Goal: Information Seeking & Learning: Learn about a topic

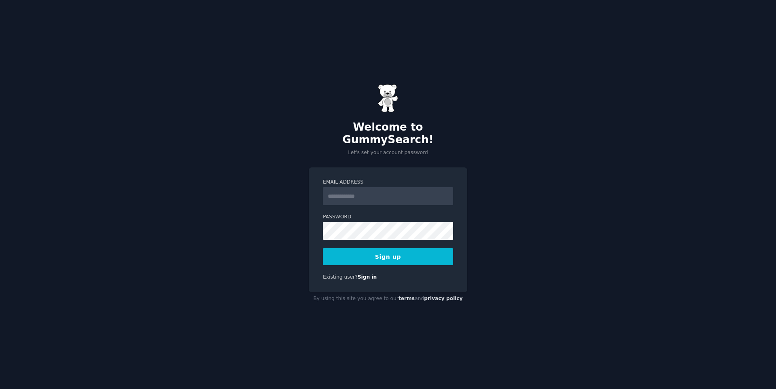
click at [342, 187] on input "Email Address" at bounding box center [388, 196] width 130 height 18
click at [438, 190] on input "Email Address" at bounding box center [388, 196] width 130 height 18
type input "**********"
click at [380, 249] on button "Sign up" at bounding box center [388, 256] width 130 height 17
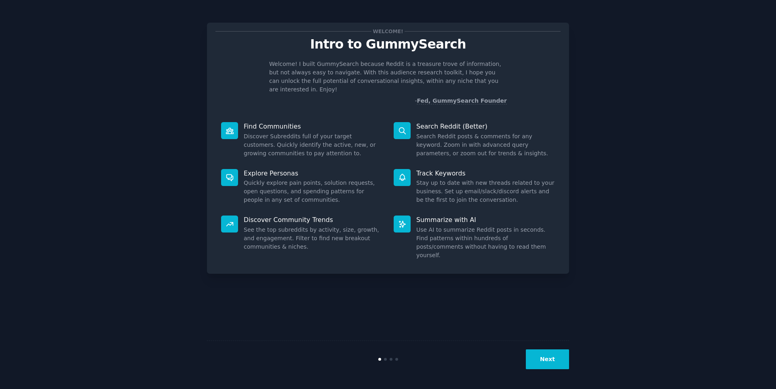
click at [552, 363] on button "Next" at bounding box center [547, 359] width 43 height 20
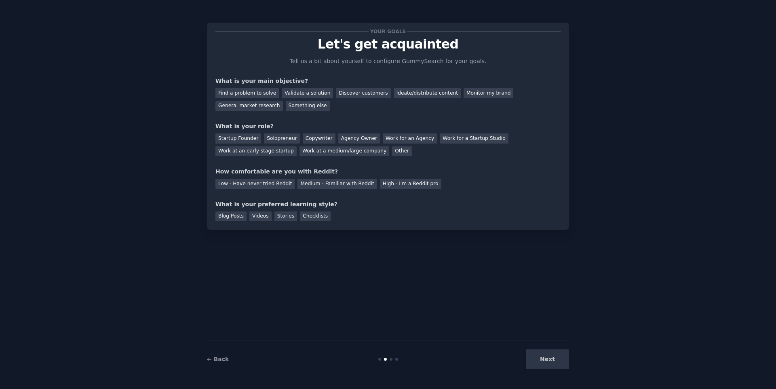
click at [537, 361] on div "Next" at bounding box center [508, 359] width 121 height 20
click at [547, 358] on div "Next" at bounding box center [508, 359] width 121 height 20
click at [393, 361] on div "← Back Next" at bounding box center [388, 358] width 362 height 37
click at [347, 95] on div "Discover customers" at bounding box center [363, 93] width 55 height 10
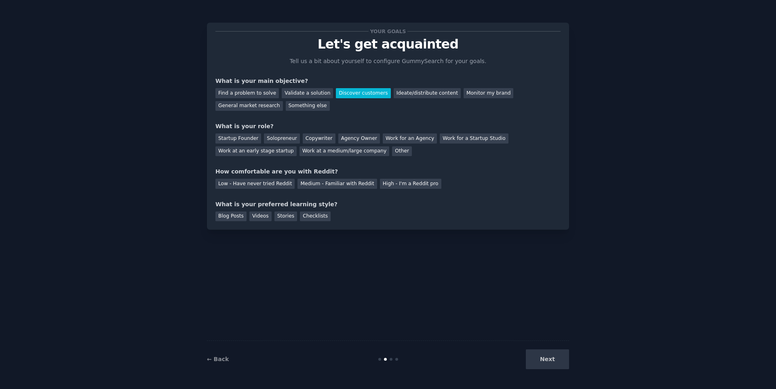
click at [555, 367] on div "Next" at bounding box center [508, 359] width 121 height 20
click at [247, 137] on div "Startup Founder" at bounding box center [238, 138] width 46 height 10
click at [278, 184] on div "Low - Have never tried Reddit" at bounding box center [254, 184] width 79 height 10
click at [454, 304] on div "Your goals Let's get acquainted Tell us a bit about yourself to configure Gummy…" at bounding box center [388, 194] width 362 height 366
click at [266, 215] on div "Videos" at bounding box center [260, 216] width 22 height 10
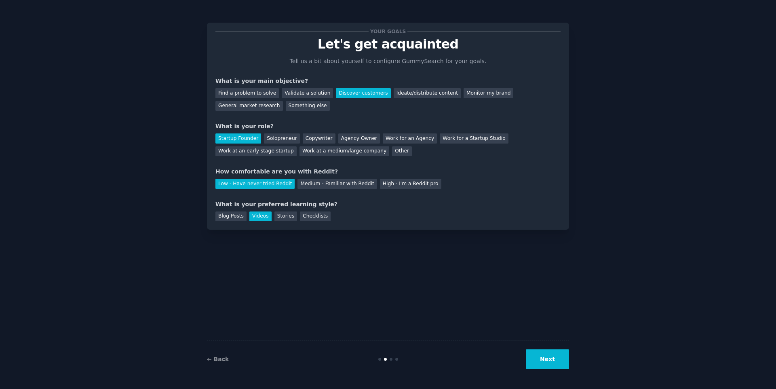
click at [548, 365] on button "Next" at bounding box center [547, 359] width 43 height 20
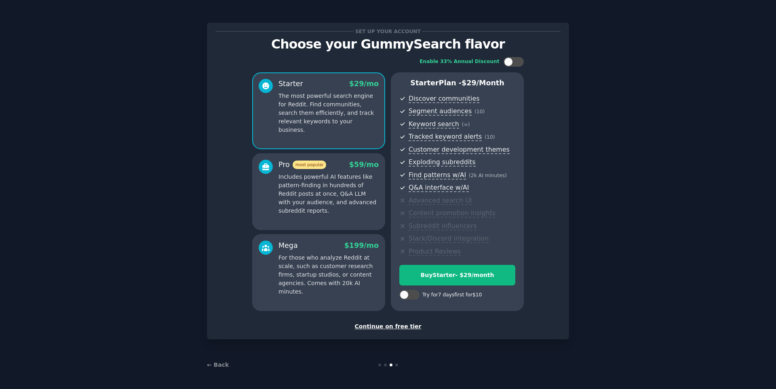
click at [397, 327] on div "Continue on free tier" at bounding box center [387, 326] width 345 height 8
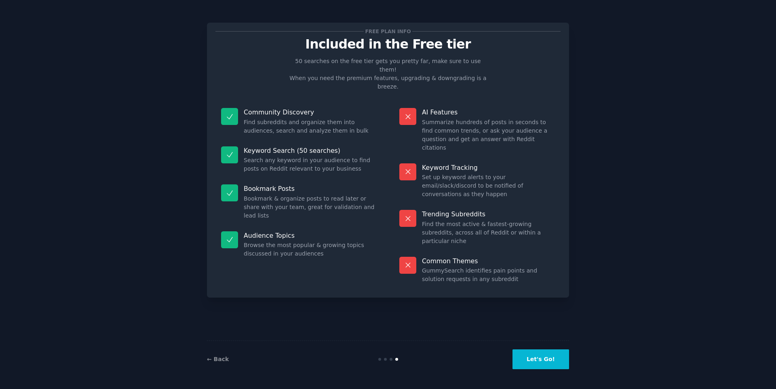
click at [542, 363] on button "Let's Go!" at bounding box center [541, 359] width 57 height 20
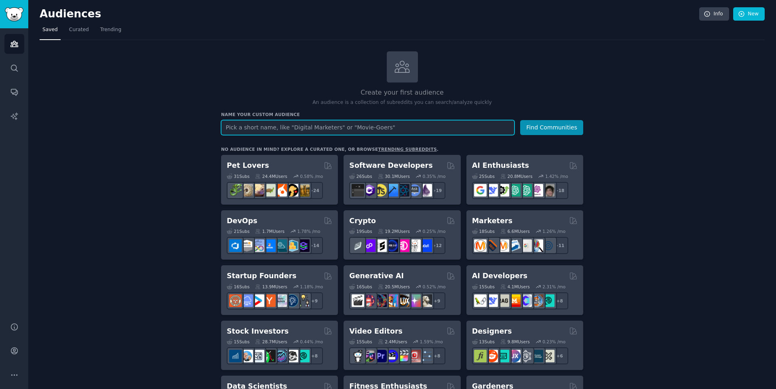
scroll to position [4, 0]
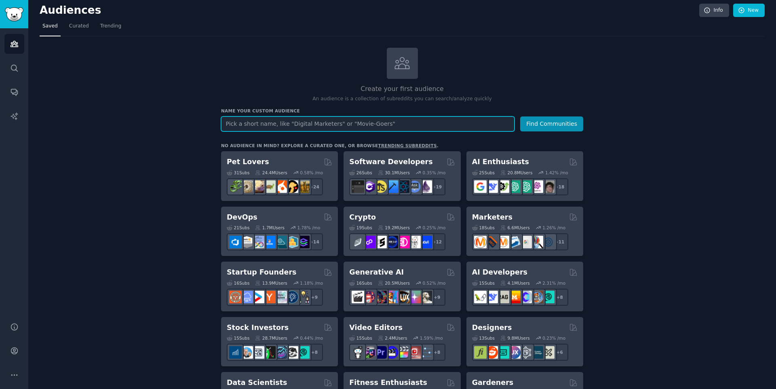
click at [337, 125] on input "text" at bounding box center [367, 123] width 293 height 15
type input "s"
type input "e"
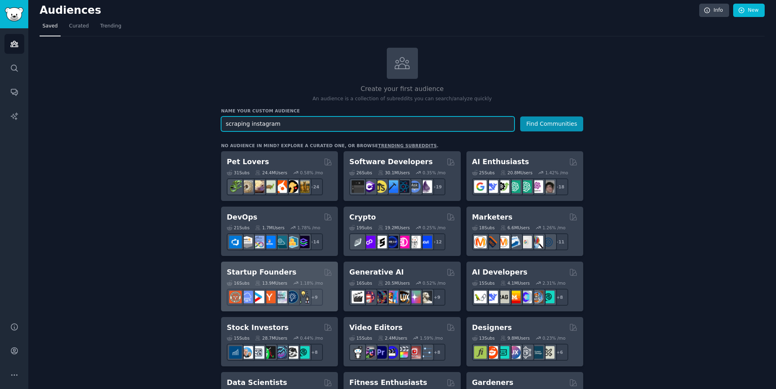
type input "scraping instagram"
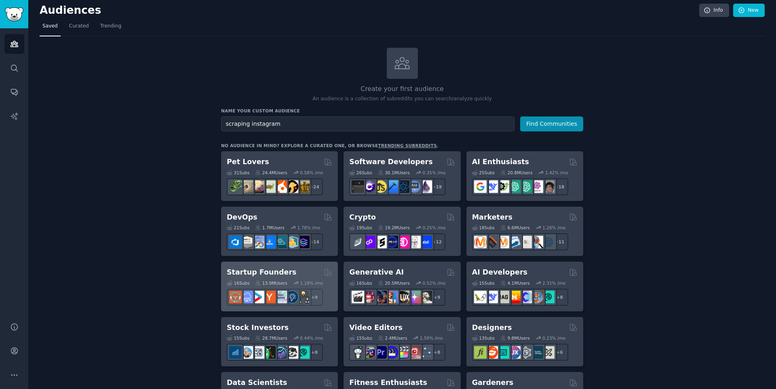
click at [308, 274] on div "Startup Founders" at bounding box center [279, 272] width 105 height 10
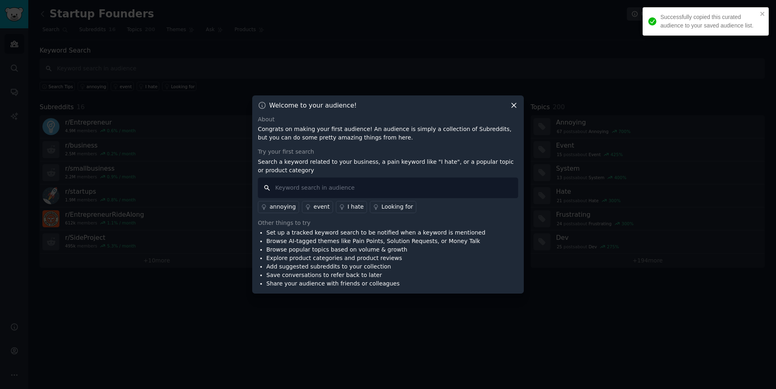
click at [449, 188] on input "text" at bounding box center [388, 187] width 260 height 21
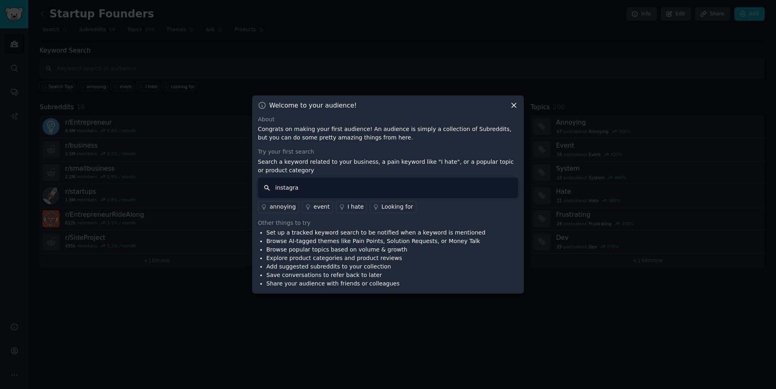
type input "instagram"
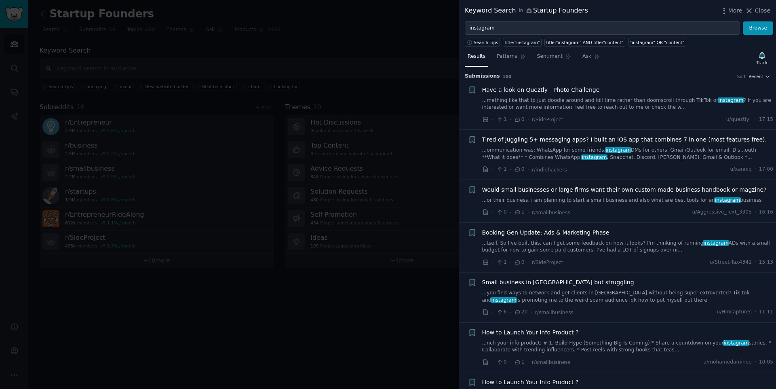
click at [622, 151] on link "...ommunication was: WhatsApp for some friends, instagram DMs for others, Gmail…" at bounding box center [627, 154] width 291 height 14
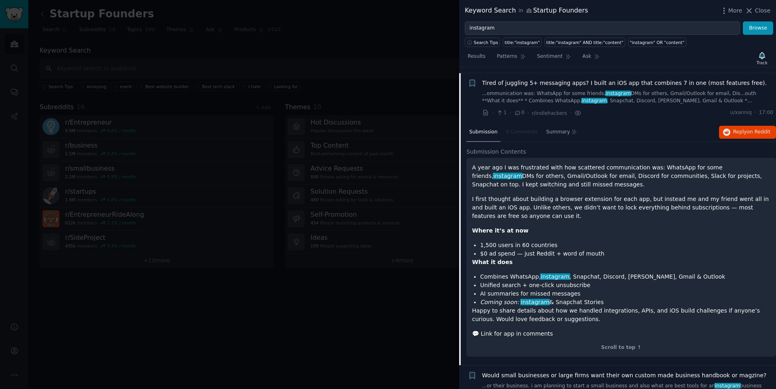
scroll to position [63, 0]
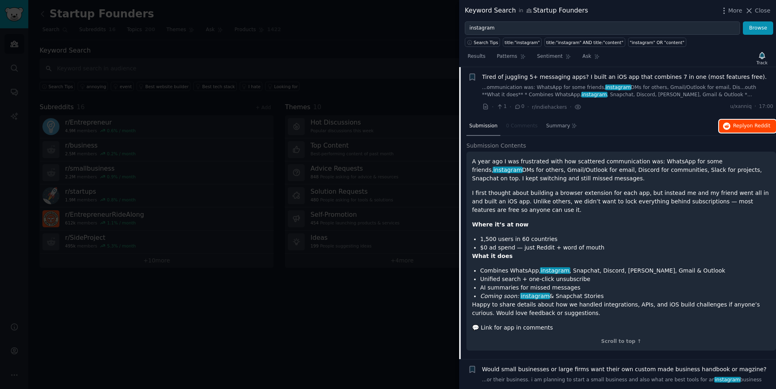
click at [728, 128] on button "Reply on Reddit" at bounding box center [747, 126] width 57 height 13
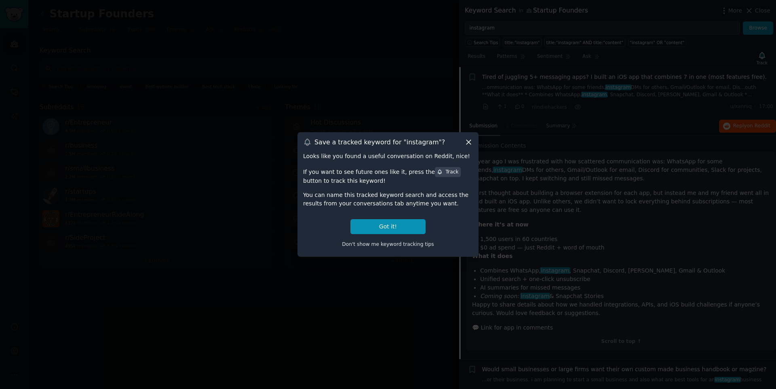
click at [467, 142] on icon at bounding box center [468, 142] width 8 height 8
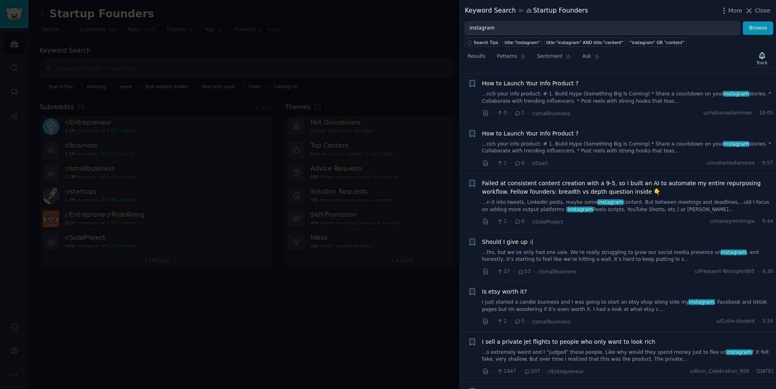
scroll to position [556, 0]
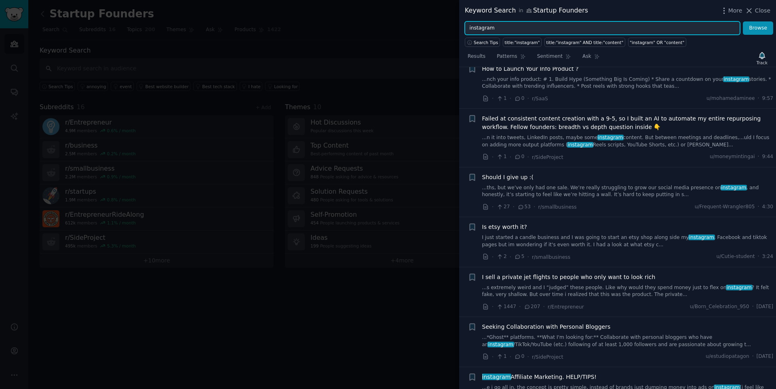
click at [510, 27] on input "instagram" at bounding box center [602, 28] width 275 height 14
click at [743, 21] on button "Browse" at bounding box center [758, 28] width 30 height 14
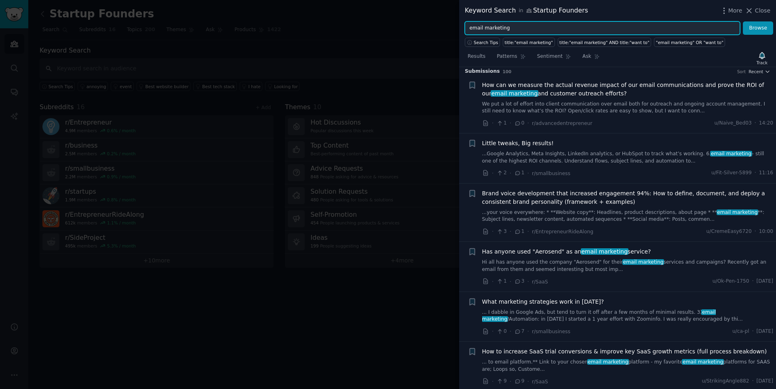
scroll to position [6, 0]
click at [554, 25] on input "email marketing" at bounding box center [602, 28] width 275 height 14
click at [743, 21] on button "Browse" at bounding box center [758, 28] width 30 height 14
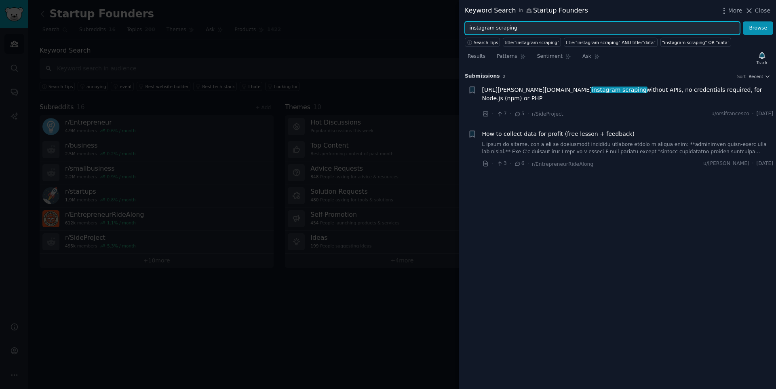
click at [529, 28] on input "instagram scraping" at bounding box center [602, 28] width 275 height 14
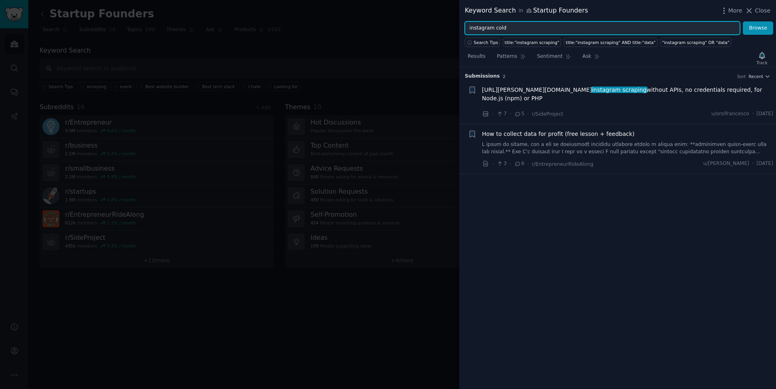
click at [743, 21] on button "Browse" at bounding box center [758, 28] width 30 height 14
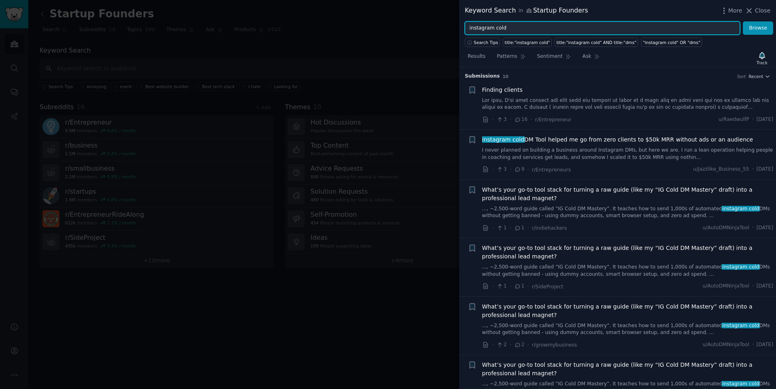
click at [530, 30] on input "instagram cold" at bounding box center [602, 28] width 275 height 14
type input "cold outreach"
click at [743, 21] on button "Browse" at bounding box center [758, 28] width 30 height 14
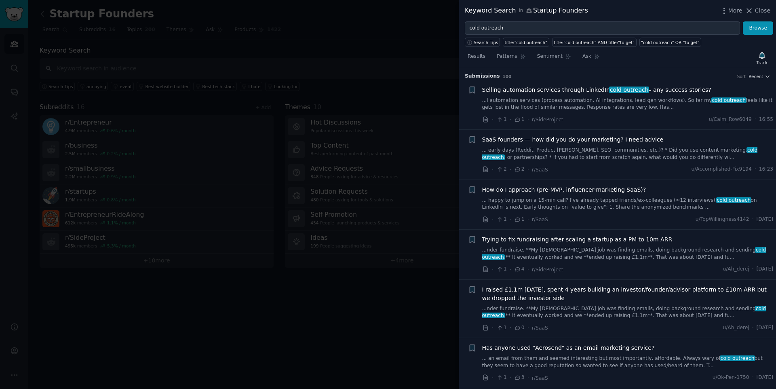
click at [650, 151] on link "... early days (Reddit, Product Hunt, SEO, communities, etc.)? * Did you use co…" at bounding box center [627, 154] width 291 height 14
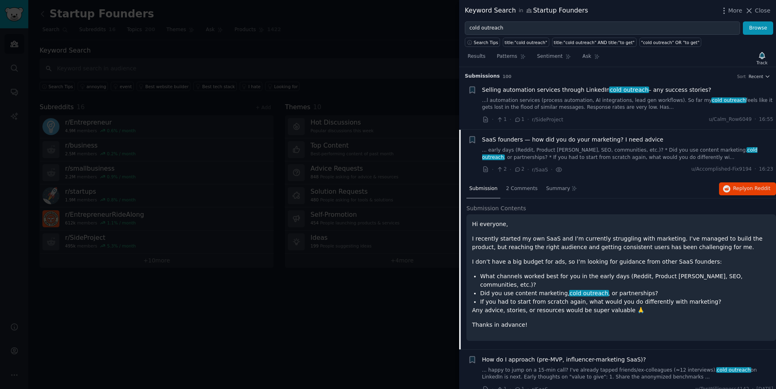
scroll to position [63, 0]
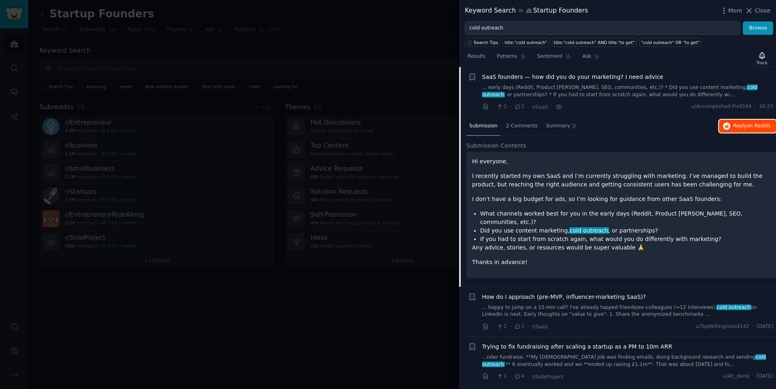
click at [747, 127] on span "on Reddit" at bounding box center [758, 126] width 23 height 6
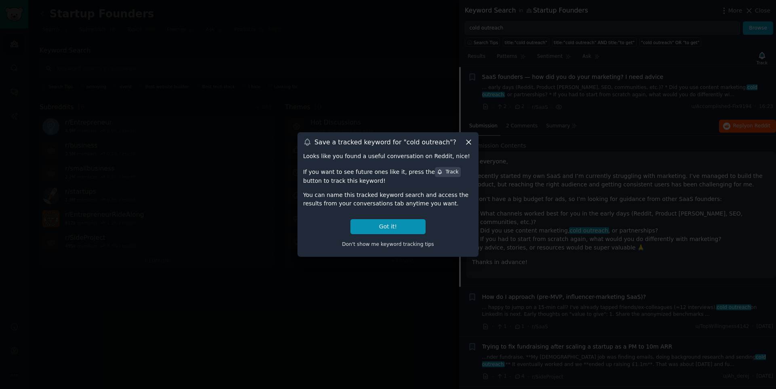
click at [468, 140] on icon at bounding box center [468, 142] width 8 height 8
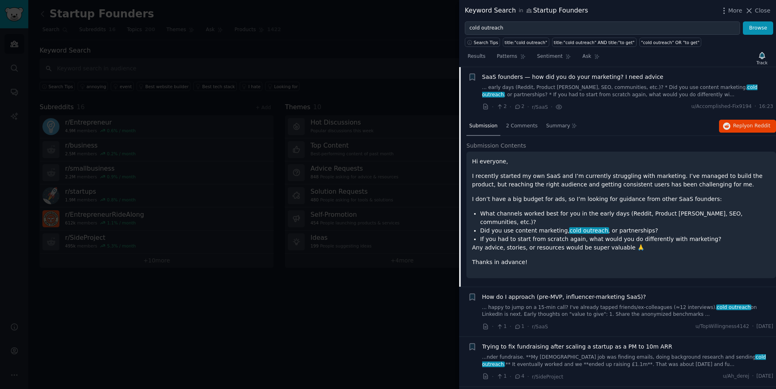
click at [409, 184] on div at bounding box center [388, 194] width 776 height 389
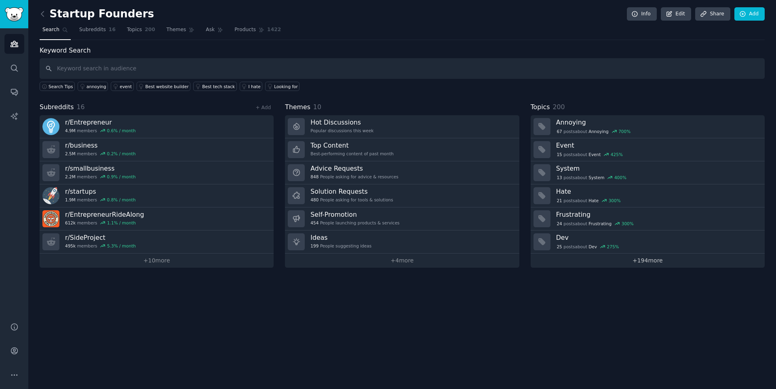
click at [646, 263] on link "+ 194 more" at bounding box center [648, 260] width 234 height 14
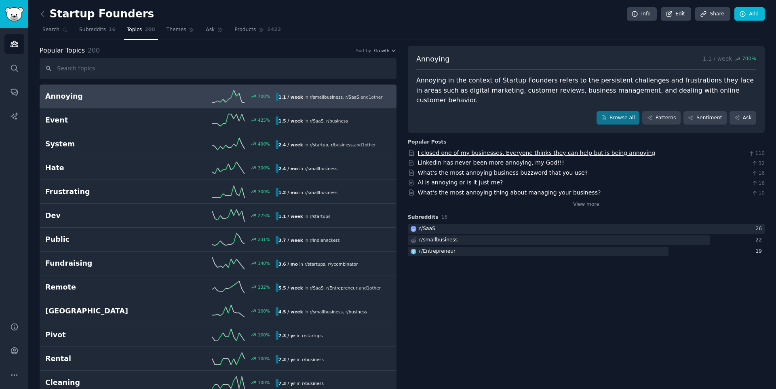
click at [437, 150] on link "I closed one of my businesses. Everyone thinks they can help but is being annoy…" at bounding box center [537, 153] width 238 height 6
click at [389, 48] on button "Growth" at bounding box center [385, 51] width 23 height 6
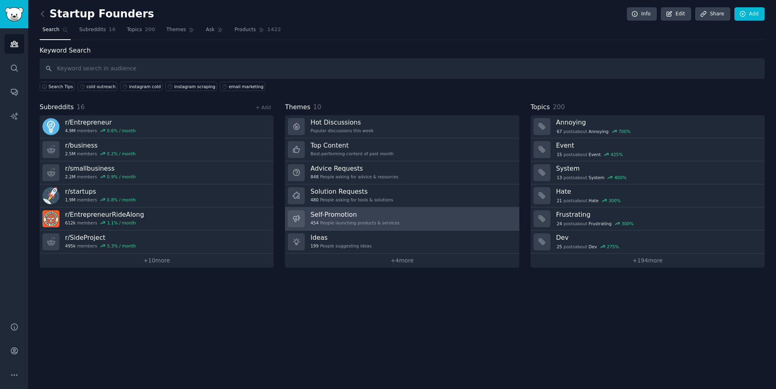
click at [338, 227] on link "Self-Promotion 454 People launching products & services" at bounding box center [402, 218] width 234 height 23
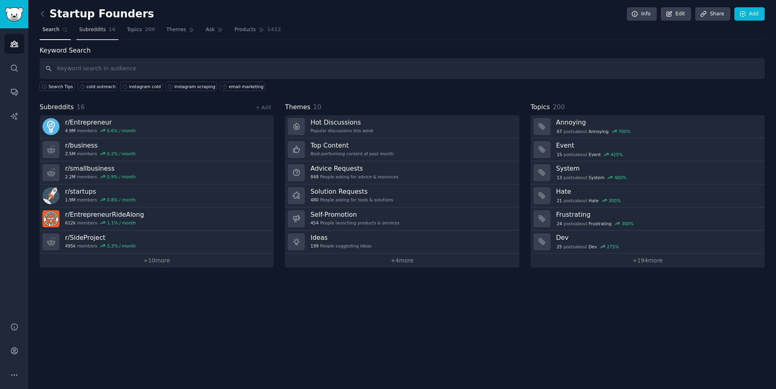
click at [90, 25] on link "Subreddits 16" at bounding box center [97, 31] width 42 height 17
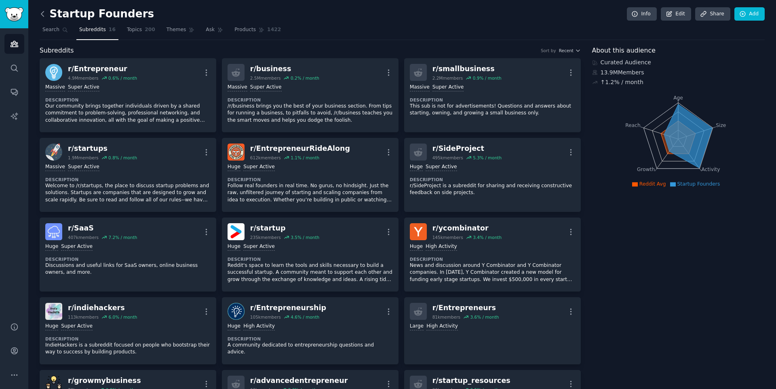
click at [46, 13] on icon at bounding box center [42, 14] width 8 height 8
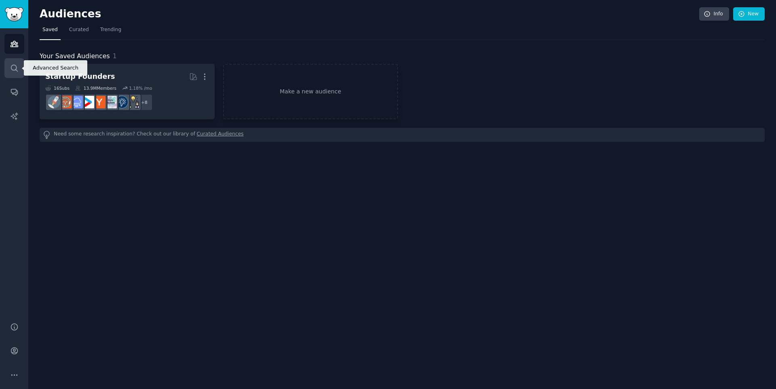
click at [18, 69] on icon "Sidebar" at bounding box center [14, 68] width 8 height 8
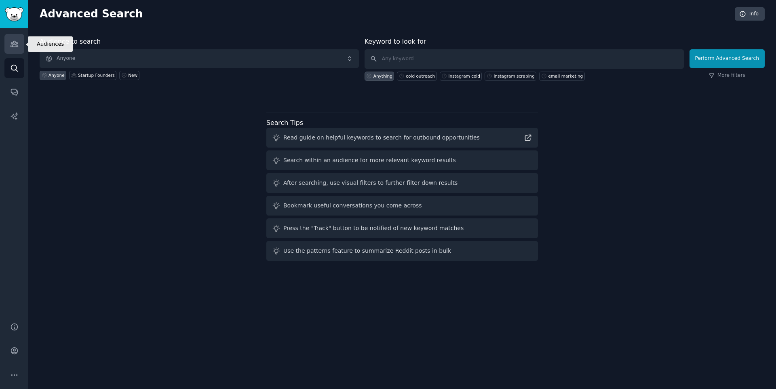
click at [10, 45] on icon "Sidebar" at bounding box center [14, 44] width 8 height 8
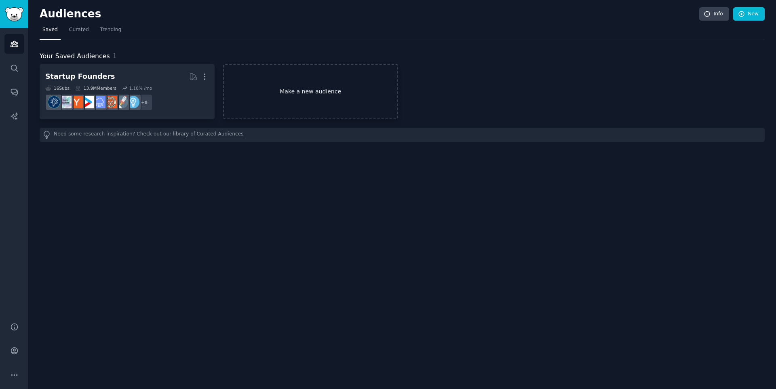
click at [248, 80] on link "Make a new audience" at bounding box center [310, 91] width 175 height 55
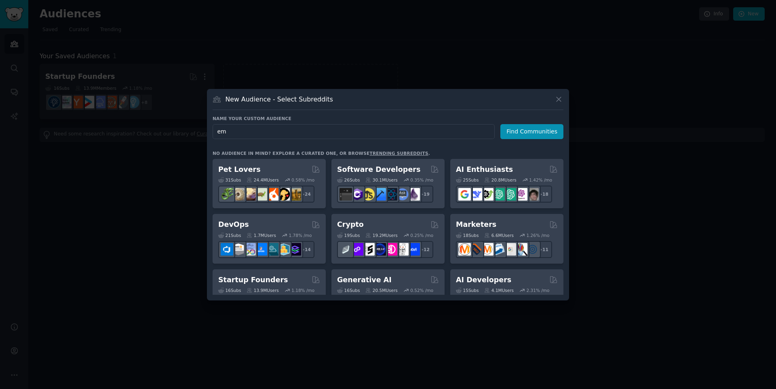
type input "e"
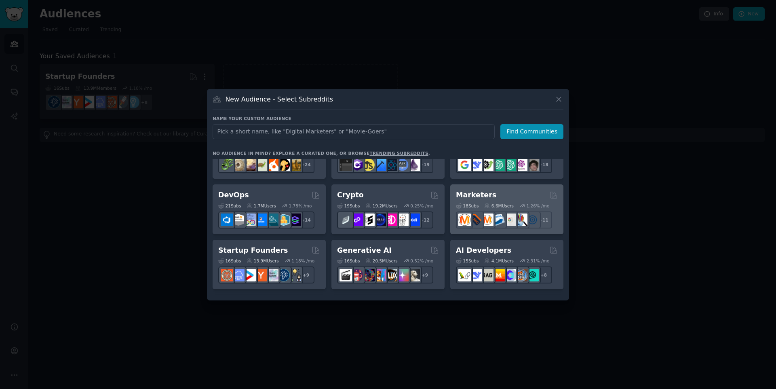
scroll to position [33, 0]
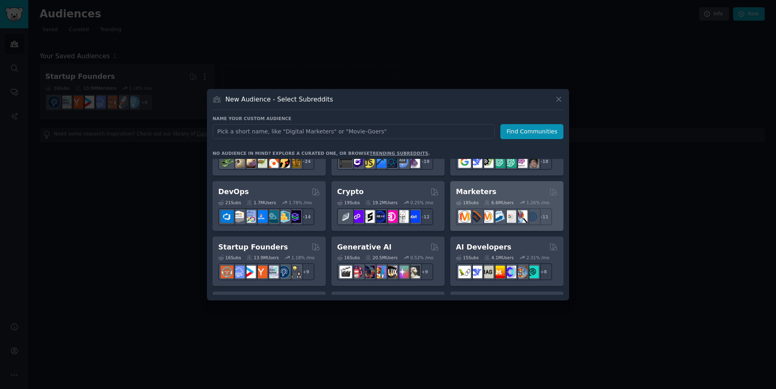
click at [492, 187] on div "Marketers" at bounding box center [507, 192] width 102 height 10
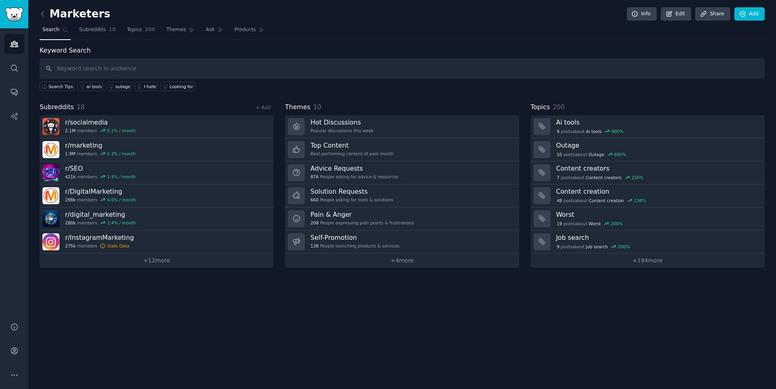
click at [264, 64] on input "text" at bounding box center [402, 68] width 725 height 21
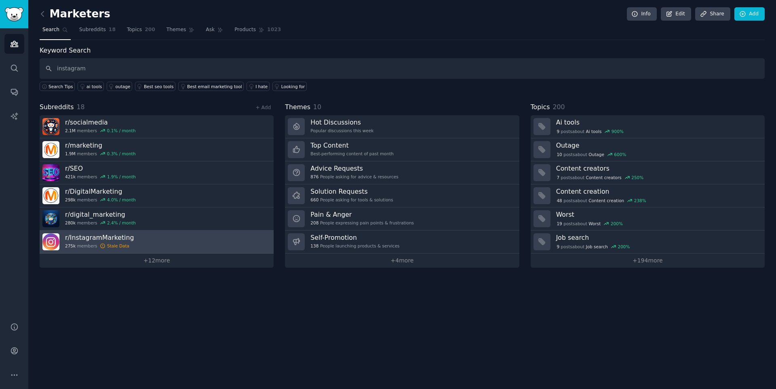
type input "instagram"
click at [235, 234] on link "r/ InstagramMarketing 275k members Stale Data" at bounding box center [157, 241] width 234 height 23
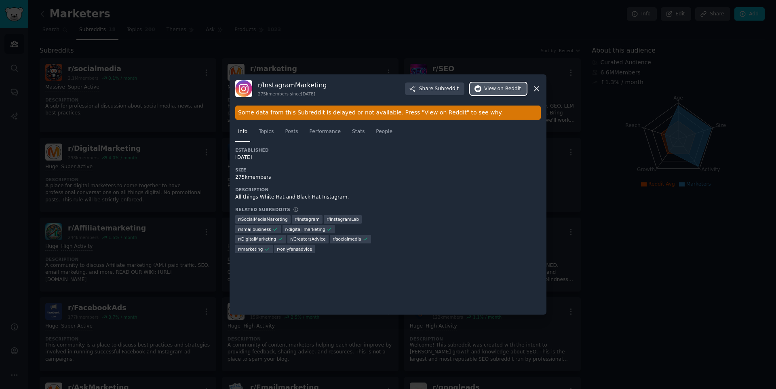
click at [491, 82] on button "View on Reddit" at bounding box center [498, 88] width 57 height 13
click at [601, 193] on div at bounding box center [388, 194] width 776 height 389
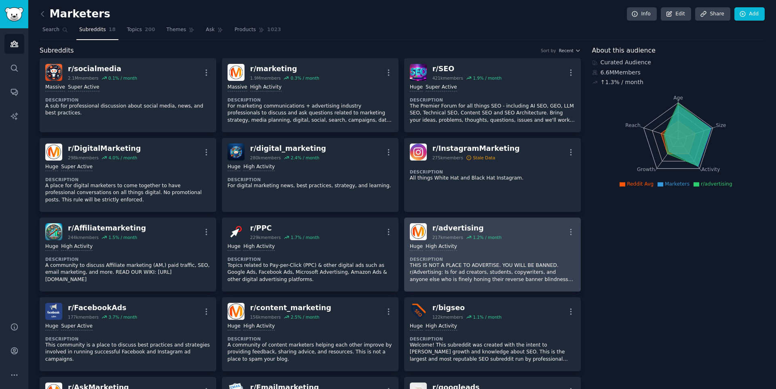
click at [505, 265] on p "THIS IS NOT A PLACE TO ADVERTISE. YOU WILL BE BANNED. r/Advertising: Is for ad …" at bounding box center [492, 272] width 165 height 21
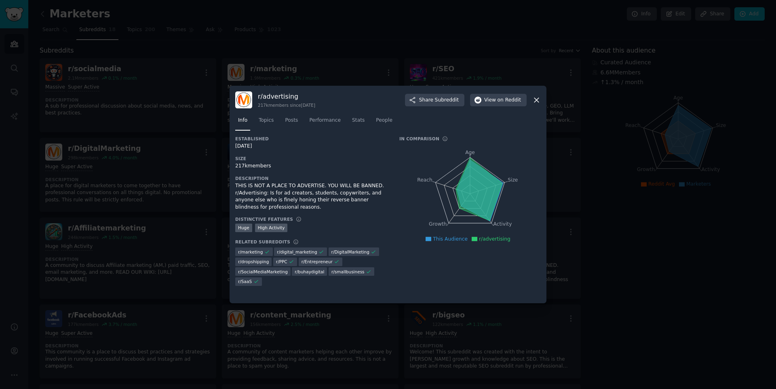
click at [536, 97] on icon at bounding box center [536, 100] width 8 height 8
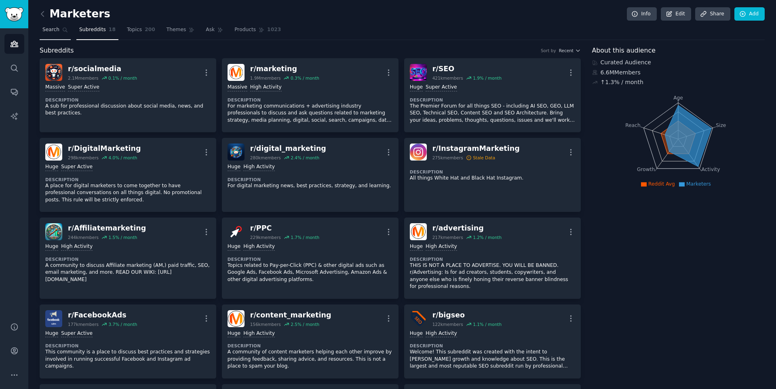
click at [58, 38] on link "Search" at bounding box center [55, 31] width 31 height 17
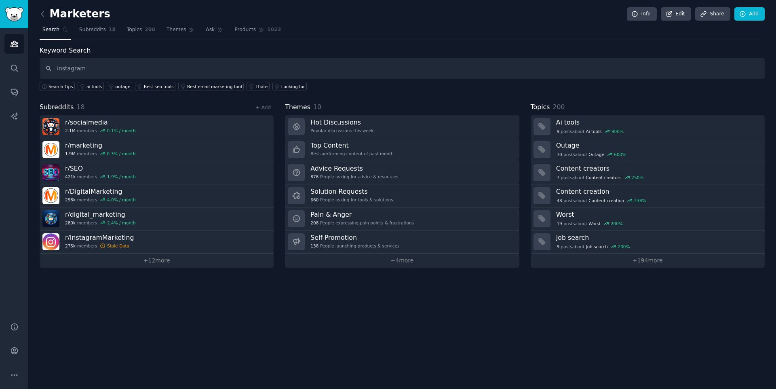
type input "instagram"
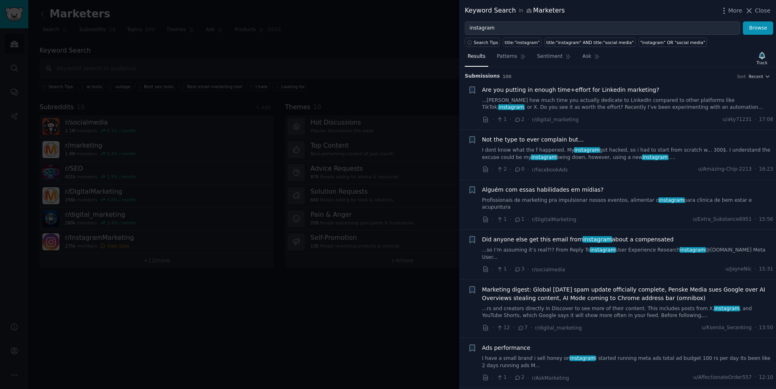
click at [564, 97] on link "...rious how much time you actually dedicate to LinkedIn compared to other plat…" at bounding box center [627, 104] width 291 height 14
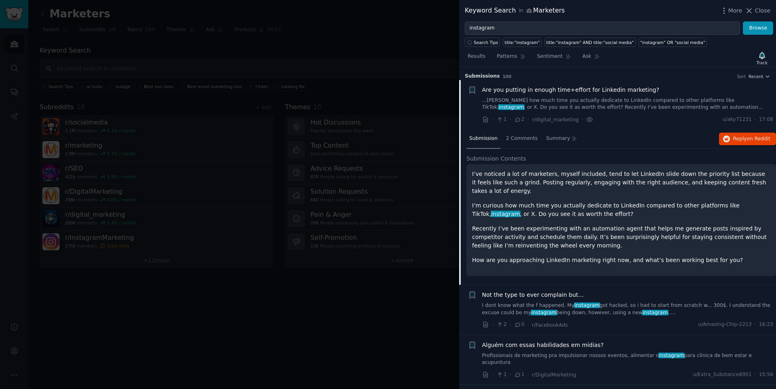
scroll to position [13, 0]
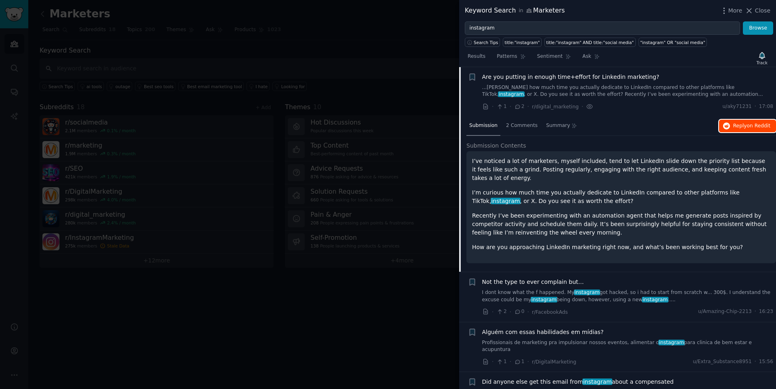
click at [744, 129] on button "Reply on Reddit" at bounding box center [747, 126] width 57 height 13
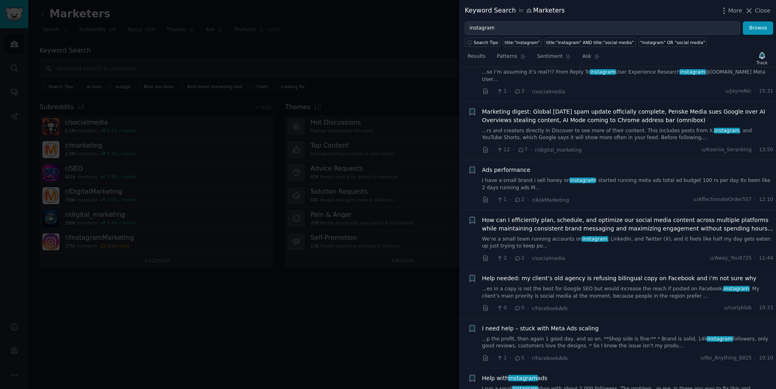
scroll to position [409, 0]
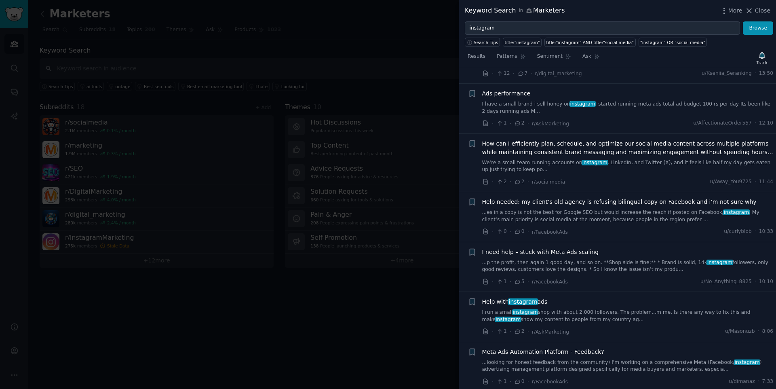
click at [615, 309] on link "I run a small instagram shop with about 2,000 followers. The problem...m me. Is…" at bounding box center [627, 316] width 291 height 14
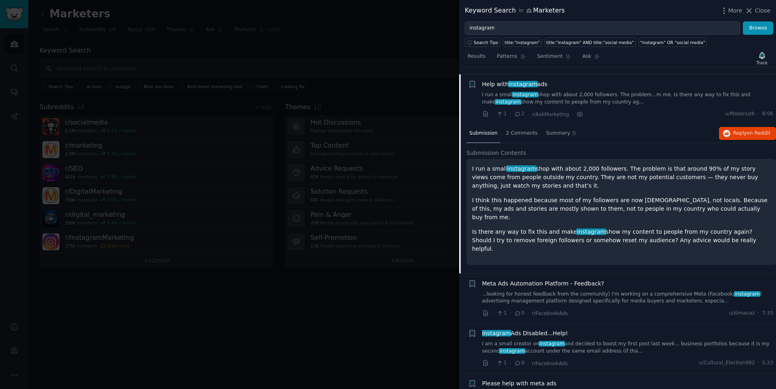
scroll to position [472, 0]
click at [747, 130] on span "on Reddit" at bounding box center [758, 133] width 23 height 6
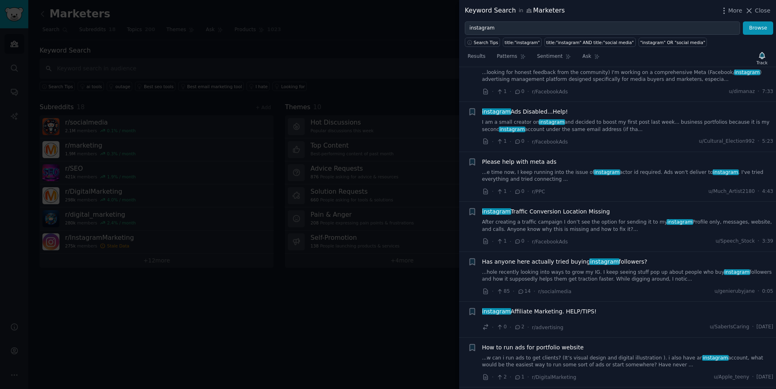
scroll to position [705, 0]
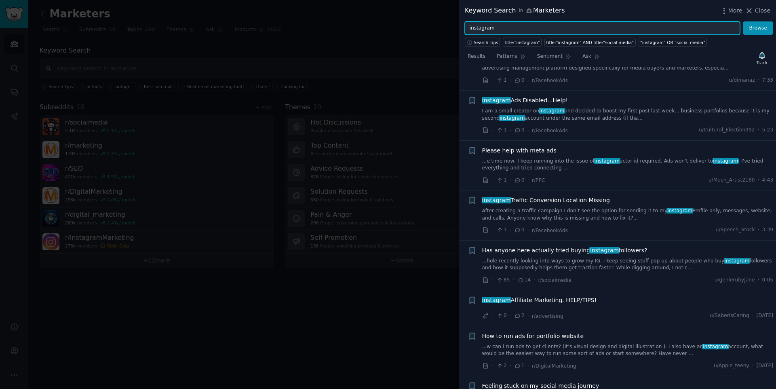
click at [540, 29] on input "instagram" at bounding box center [602, 28] width 275 height 14
click at [743, 21] on button "Browse" at bounding box center [758, 28] width 30 height 14
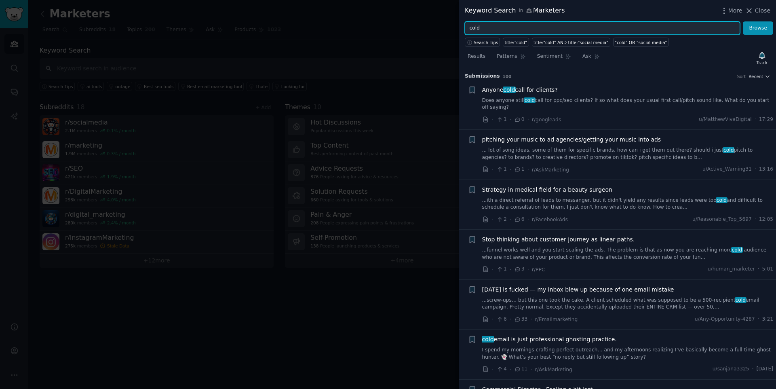
click at [541, 31] on input "cold" at bounding box center [602, 28] width 275 height 14
type input "cold emails"
click at [743, 21] on button "Browse" at bounding box center [758, 28] width 30 height 14
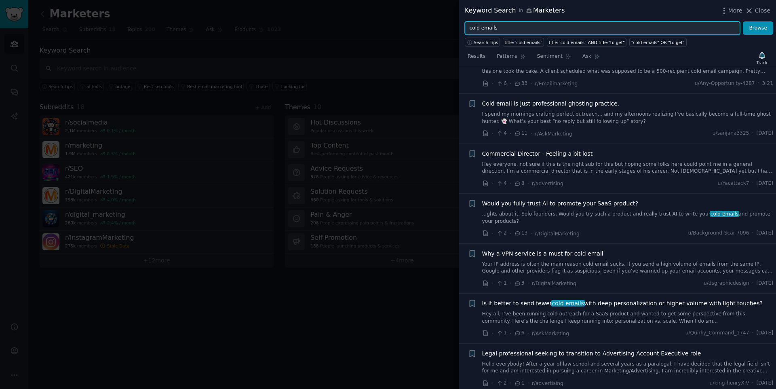
scroll to position [42, 0]
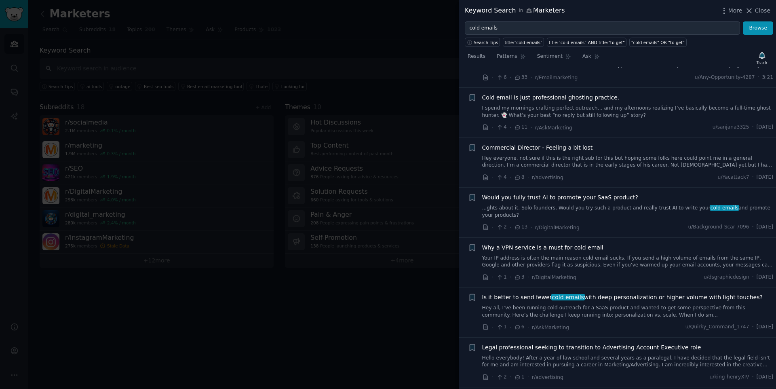
click at [616, 312] on link "Hey all, I’ve been running cold outreach for a SaaS product and wanted to get s…" at bounding box center [627, 311] width 291 height 14
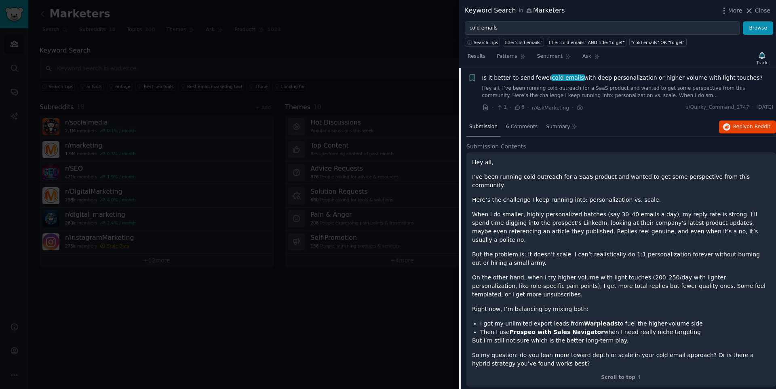
scroll to position [262, 0]
click at [740, 120] on button "Reply on Reddit" at bounding box center [747, 126] width 57 height 13
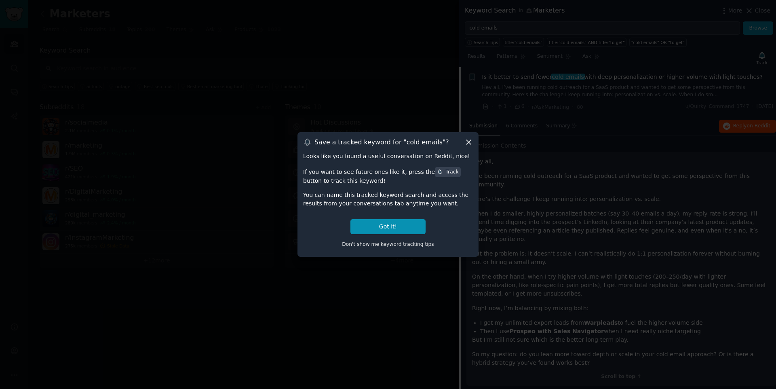
click at [369, 53] on div at bounding box center [388, 194] width 776 height 389
